Goal: Information Seeking & Learning: Check status

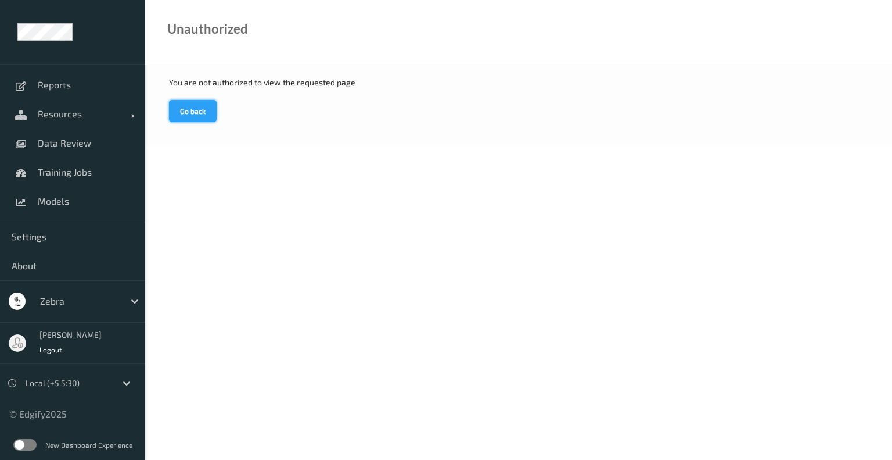
click at [188, 107] on button "Go back" at bounding box center [193, 111] width 48 height 22
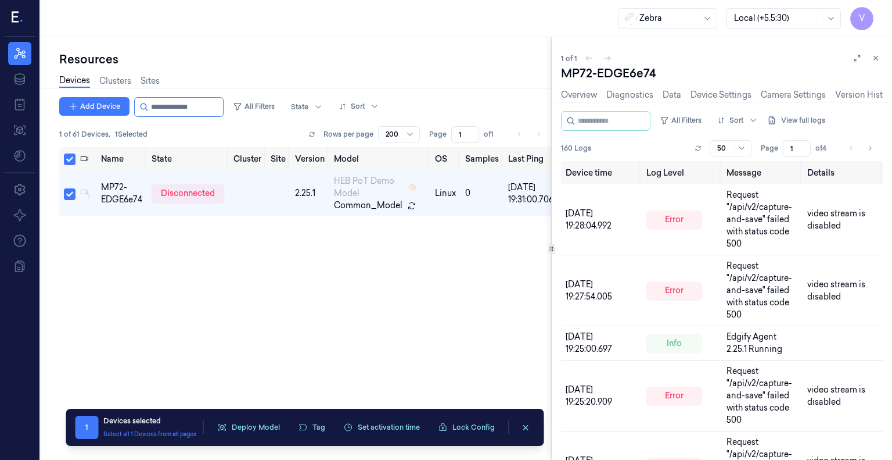
scroll to position [0, 40]
click at [413, 250] on div "Name State Cluster Site Version Model OS Samples Last Ping IP MP72-EDGE6e74 dis…" at bounding box center [305, 299] width 492 height 304
click at [873, 56] on icon at bounding box center [876, 58] width 8 height 8
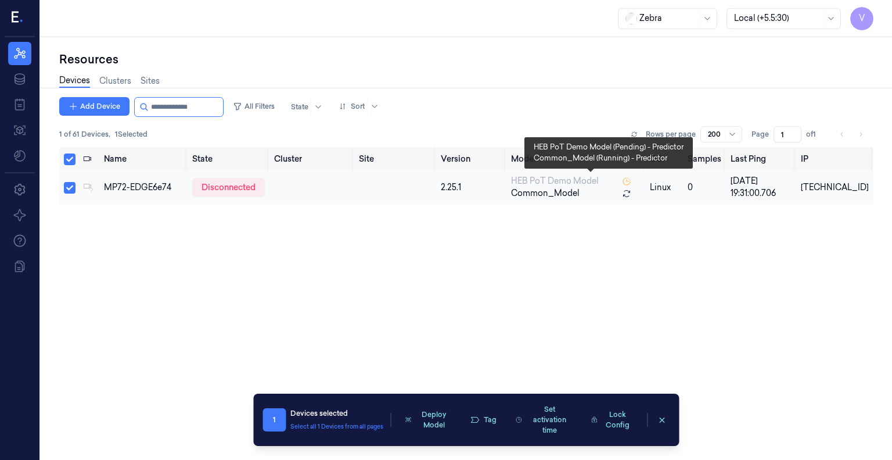
click at [632, 197] on icon at bounding box center [626, 193] width 9 height 9
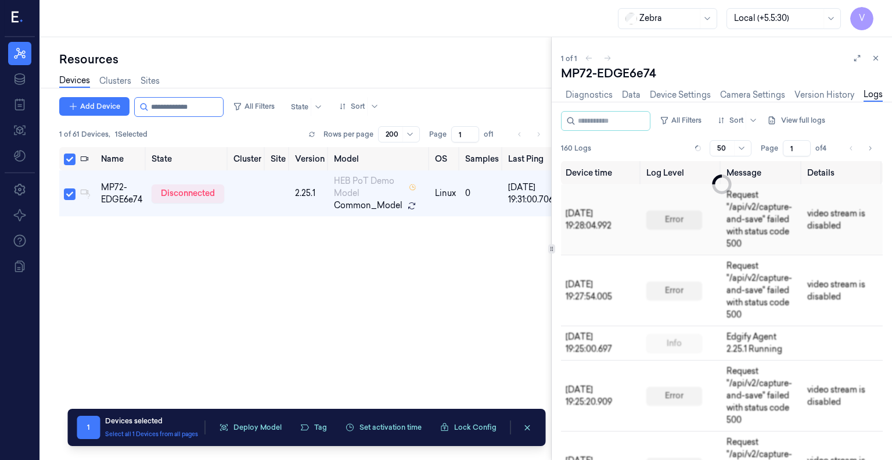
scroll to position [0, 40]
click at [446, 62] on div "Resources" at bounding box center [305, 59] width 492 height 16
click at [331, 316] on div "Name State Cluster Site Version Model OS Samples Last Ping IP MP72-EDGE6e74 dis…" at bounding box center [305, 299] width 492 height 304
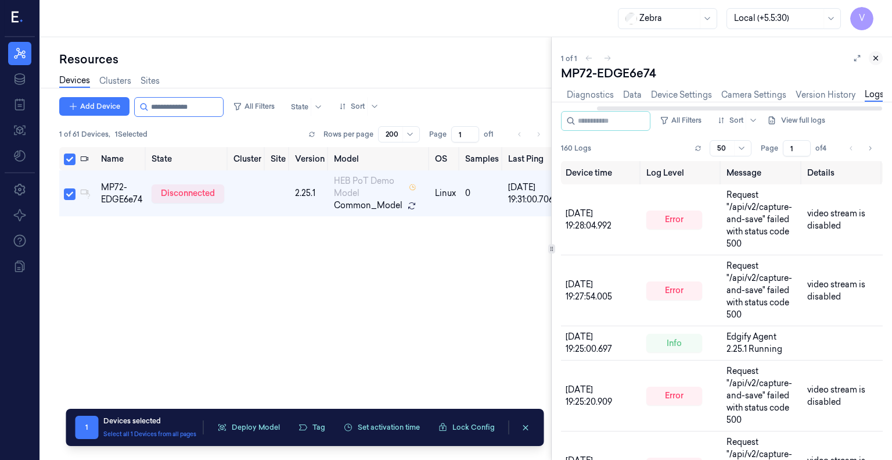
click at [874, 58] on icon at bounding box center [876, 58] width 8 height 8
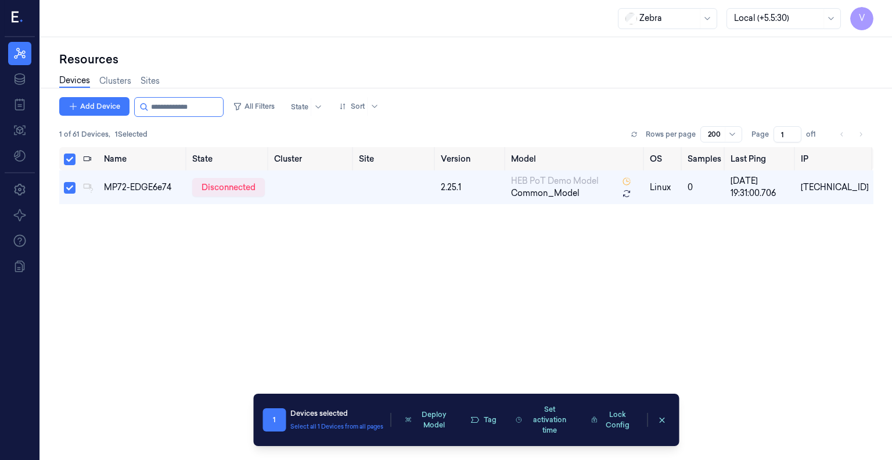
click at [549, 60] on div "Resources" at bounding box center [466, 59] width 815 height 16
